Goal: Information Seeking & Learning: Learn about a topic

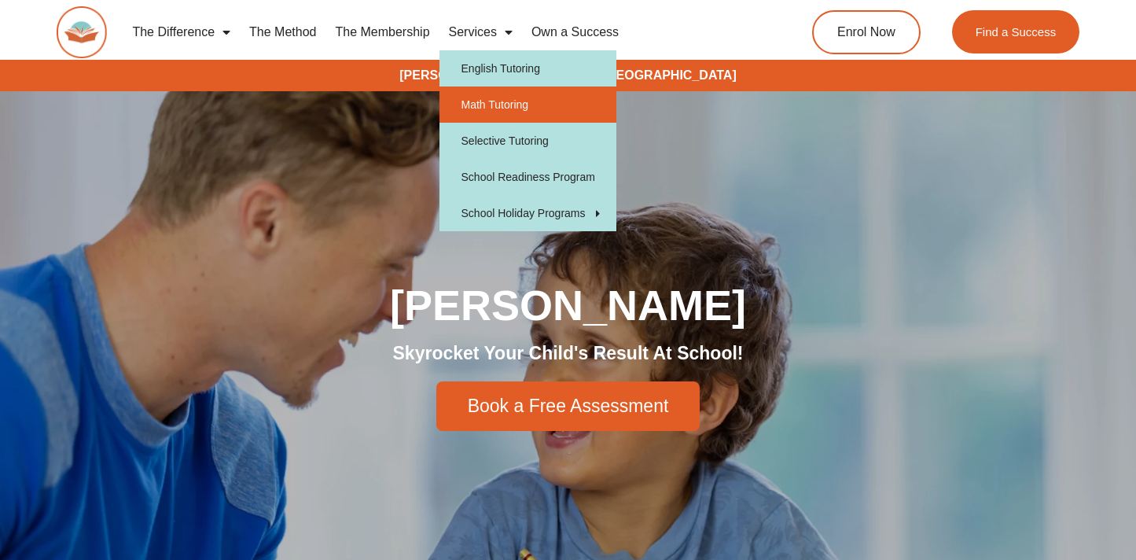
click at [487, 99] on link "Math Tutoring" at bounding box center [528, 105] width 177 height 36
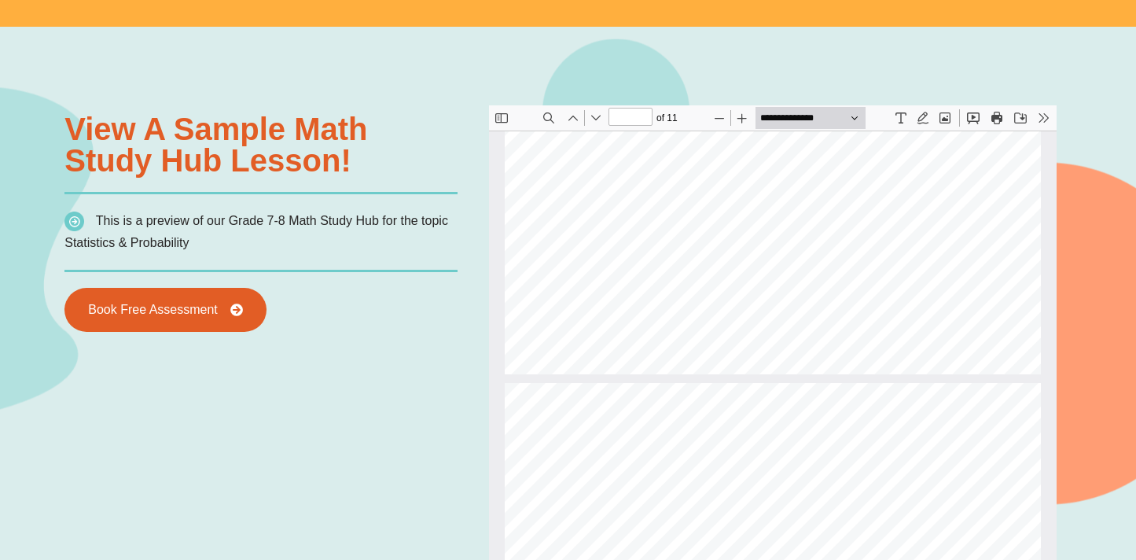
scroll to position [3332, 0]
type input "**"
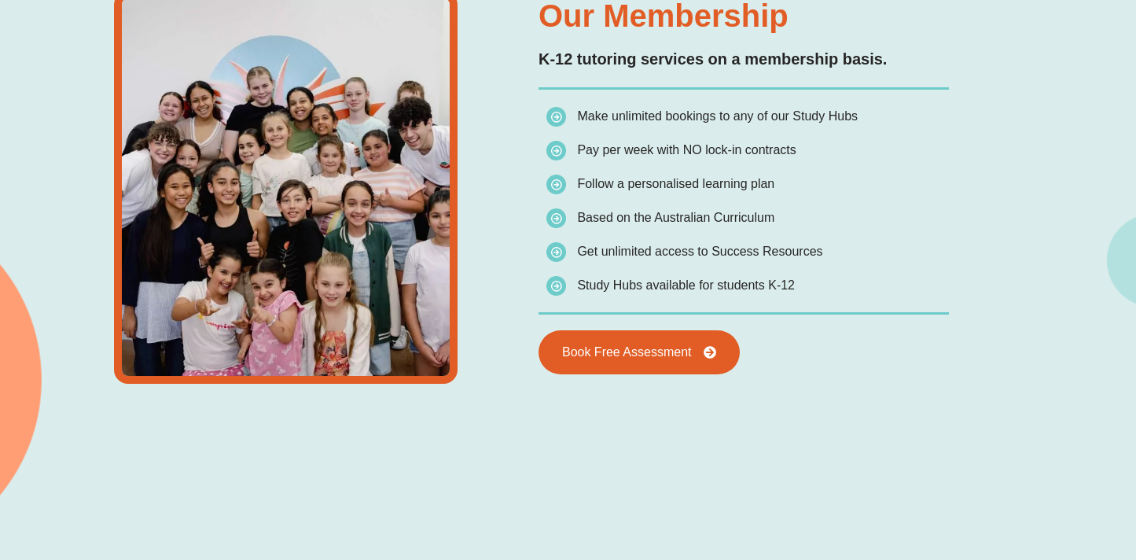
scroll to position [2229, 0]
click at [654, 435] on div "Our Membership K-12 tutoring services on a membership basis. Make unlimited boo…" at bounding box center [483, 207] width 852 height 705
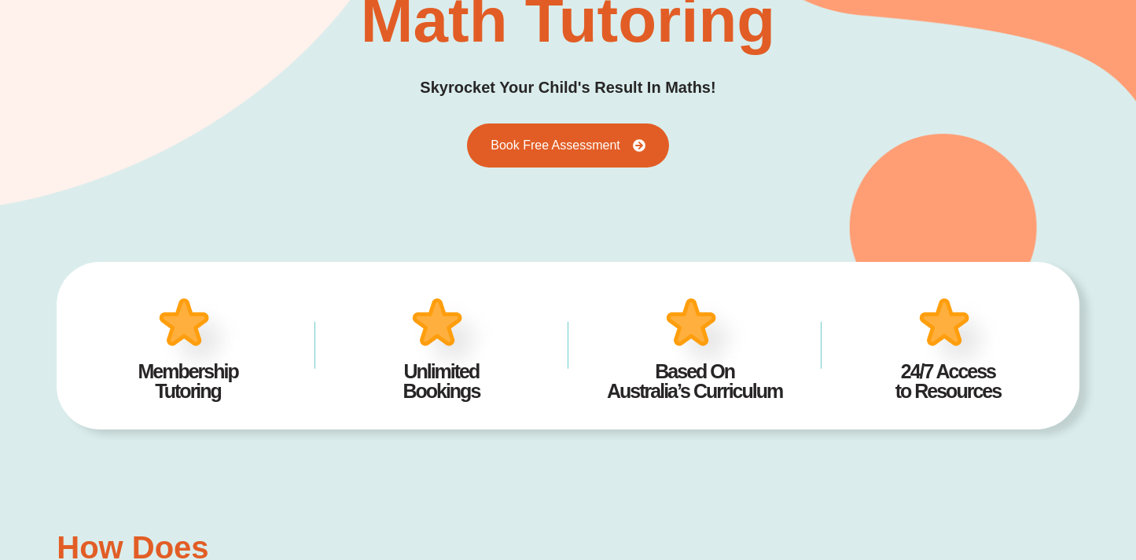
scroll to position [0, 0]
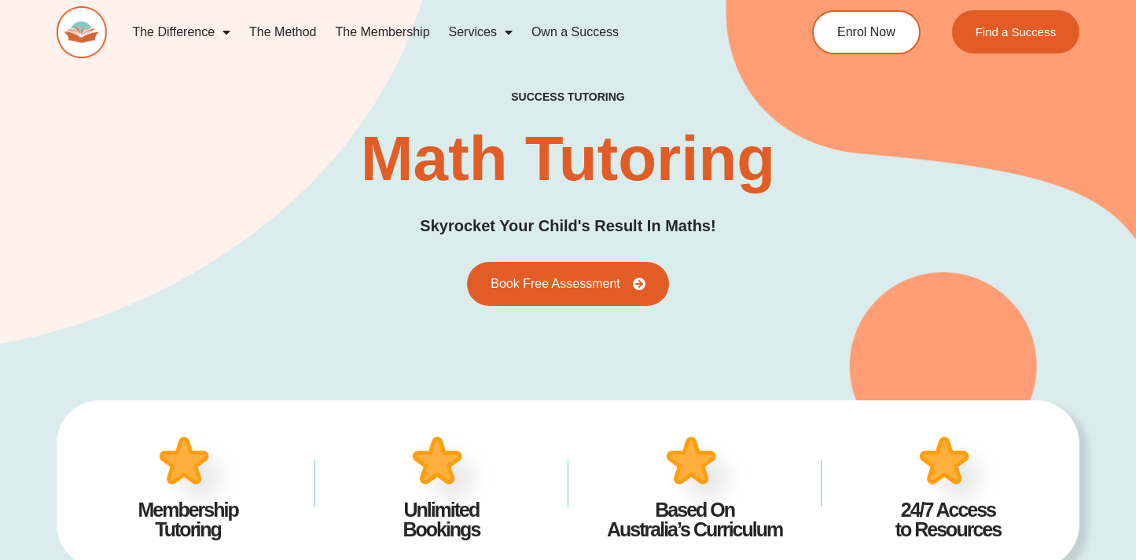
click at [296, 35] on link "The Method" at bounding box center [283, 32] width 86 height 36
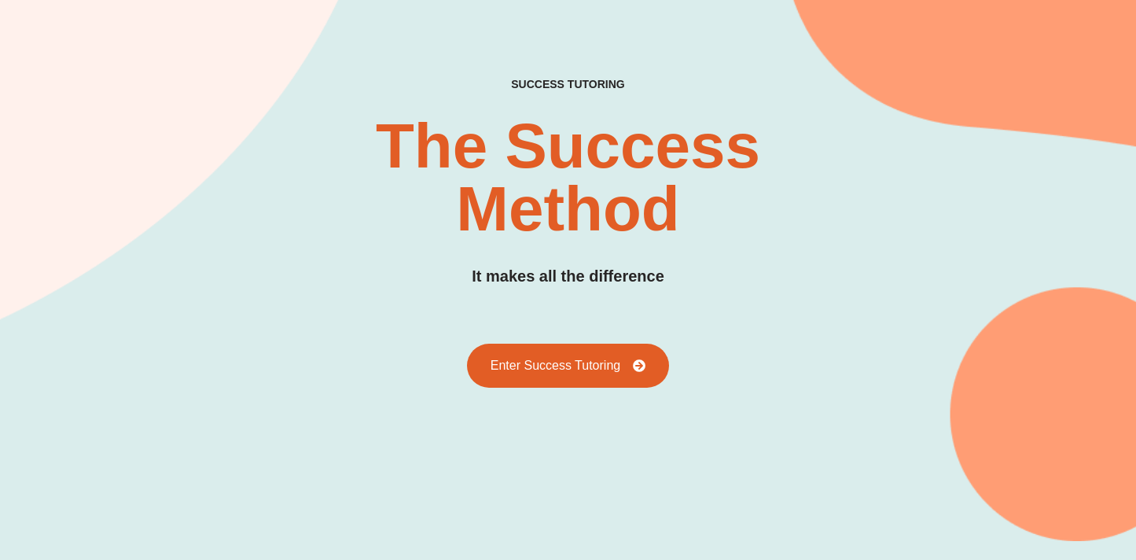
scroll to position [176, 0]
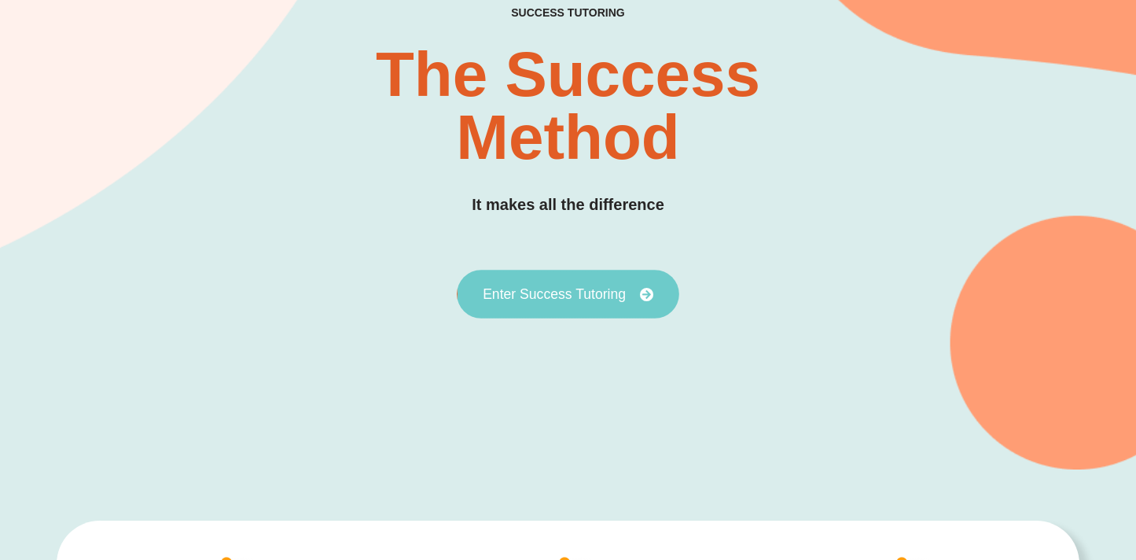
click at [567, 296] on span "Enter Success Tutoring" at bounding box center [554, 294] width 143 height 14
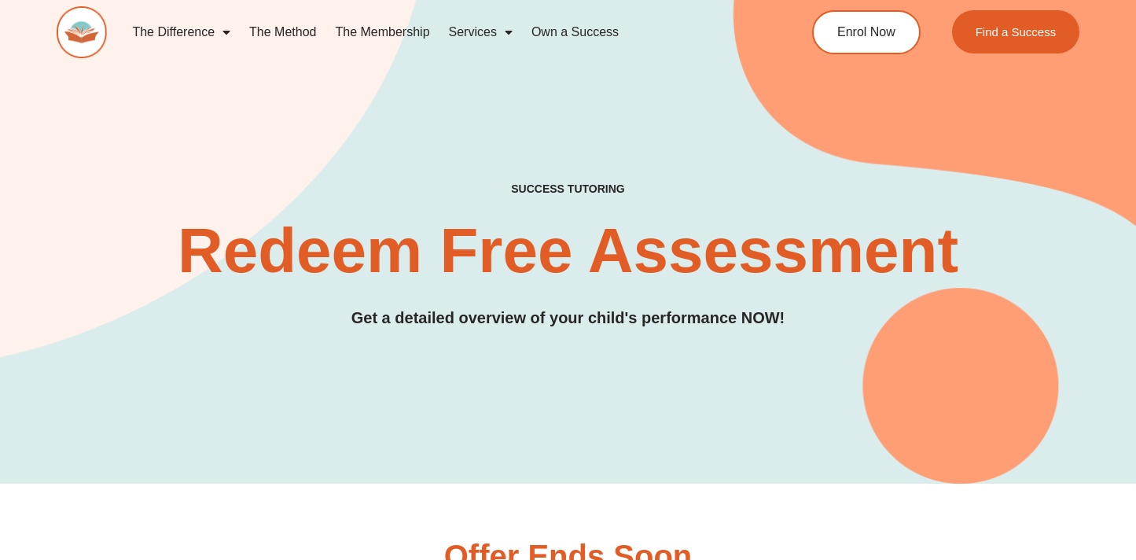
click at [396, 33] on link "The Membership" at bounding box center [382, 32] width 113 height 36
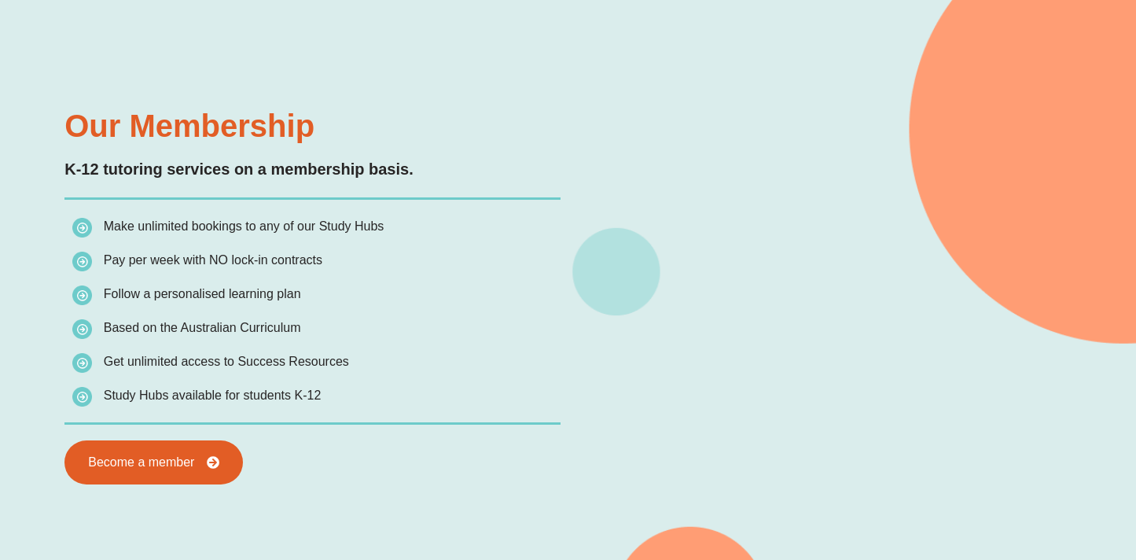
scroll to position [1349, 0]
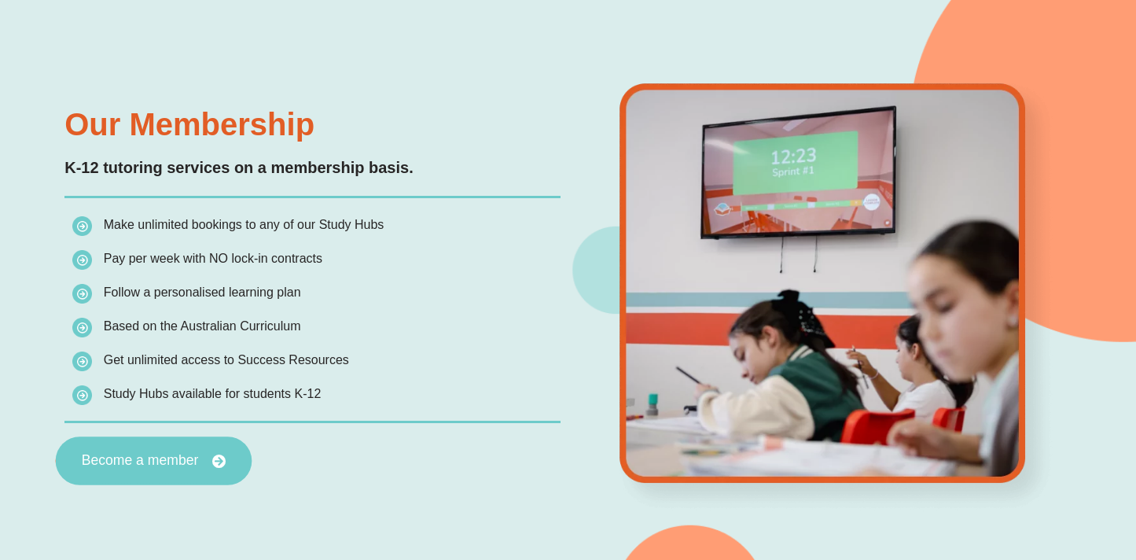
click at [223, 455] on icon at bounding box center [219, 462] width 14 height 14
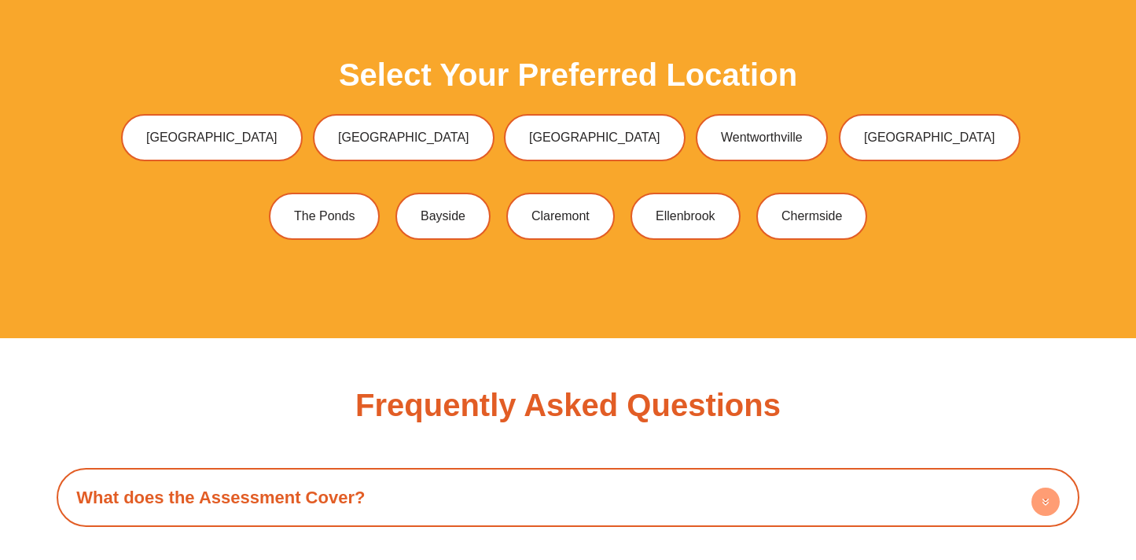
scroll to position [4132, 0]
